Goal: Transaction & Acquisition: Purchase product/service

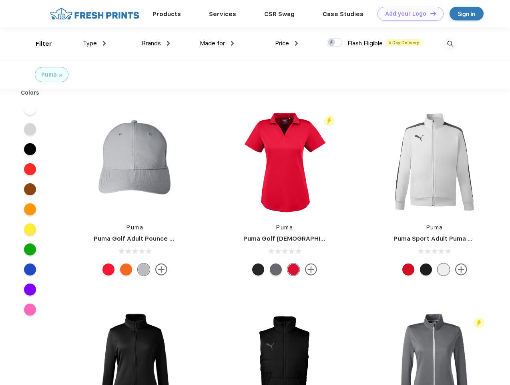
click at [408, 14] on link "Add your Logo Design Tool" at bounding box center [411, 14] width 66 height 14
click at [0, 0] on div "Design Tool" at bounding box center [0, 0] width 0 height 0
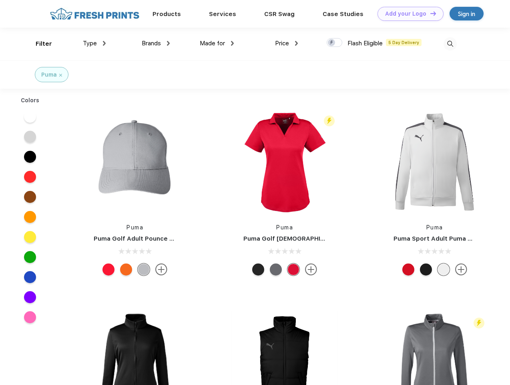
click at [430, 13] on link "Add your Logo Design Tool" at bounding box center [411, 14] width 66 height 14
click at [38, 44] on div "Filter" at bounding box center [44, 43] width 16 height 9
click at [95, 43] on span "Type" at bounding box center [90, 43] width 14 height 7
click at [156, 43] on span "Brands" at bounding box center [151, 43] width 19 height 7
click at [217, 43] on span "Made for" at bounding box center [212, 43] width 25 height 7
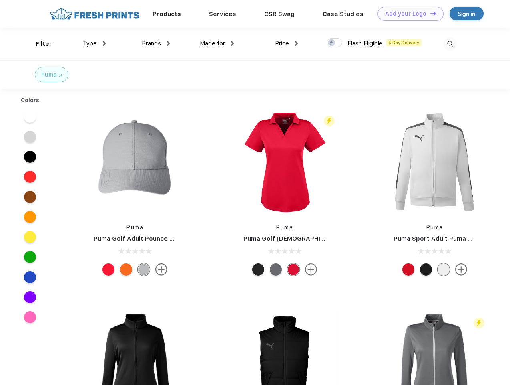
click at [287, 43] on span "Price" at bounding box center [282, 43] width 14 height 7
click at [335, 43] on div at bounding box center [335, 42] width 16 height 9
click at [332, 43] on input "checkbox" at bounding box center [329, 40] width 5 height 5
click at [450, 44] on img at bounding box center [450, 43] width 13 height 13
